Goal: Navigation & Orientation: Find specific page/section

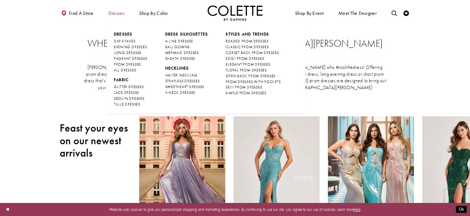
click at [116, 10] on span "Dresses" at bounding box center [117, 12] width 16 height 5
click at [120, 68] on span "ALL DRESSES" at bounding box center [125, 70] width 22 height 5
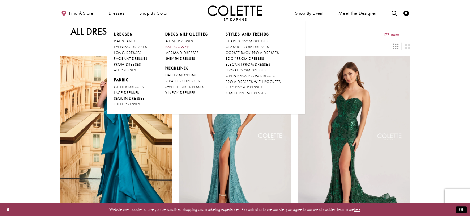
click at [172, 47] on span "BALL GOWNS" at bounding box center [177, 46] width 25 height 5
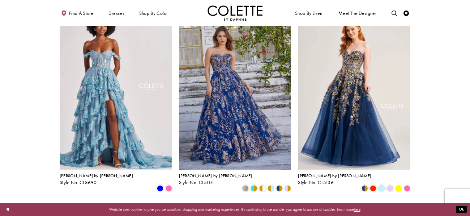
scroll to position [253, 0]
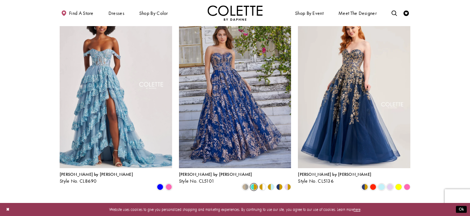
click at [254, 183] on span "Product List" at bounding box center [254, 186] width 7 height 7
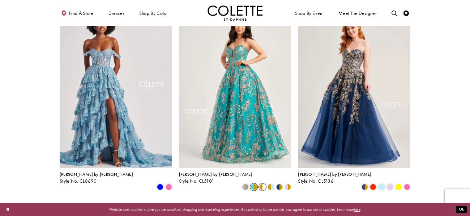
click at [260, 183] on span "Product List" at bounding box center [262, 186] width 7 height 7
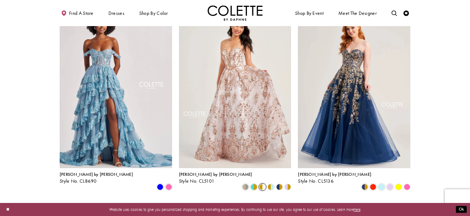
click at [270, 182] on polygon "Product List" at bounding box center [269, 186] width 4 height 8
click at [272, 182] on polygon "Product List" at bounding box center [273, 186] width 4 height 8
click at [268, 182] on polygon "Product List" at bounding box center [269, 186] width 4 height 8
click at [271, 182] on polygon "Product List" at bounding box center [273, 186] width 4 height 8
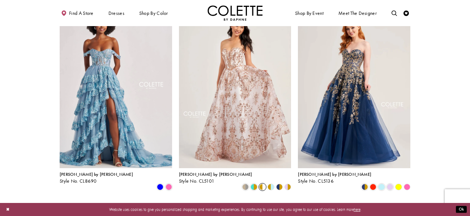
click at [271, 182] on polygon "Product List" at bounding box center [269, 186] width 4 height 8
click at [288, 182] on polygon "Product List" at bounding box center [290, 186] width 4 height 8
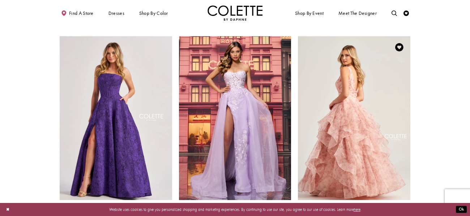
scroll to position [423, 0]
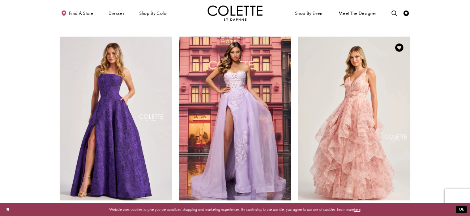
click at [407, 215] on span "m" at bounding box center [407, 218] width 3 height 3
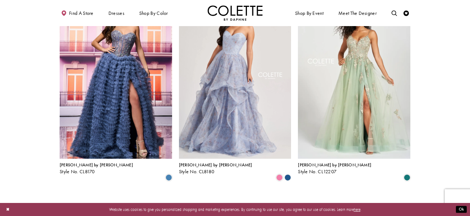
scroll to position [679, 0]
